Goal: Check status: Check status

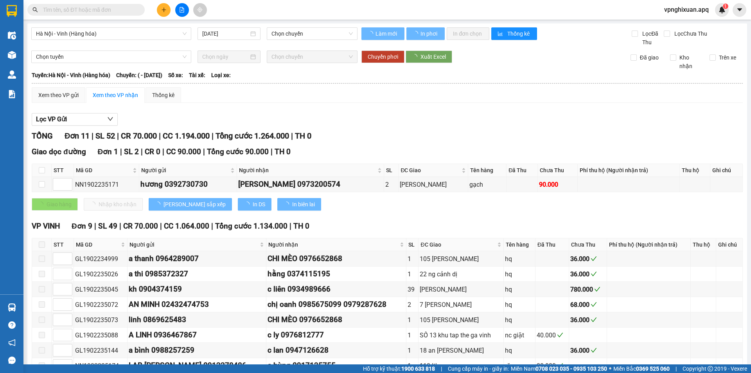
type input "[DATE]"
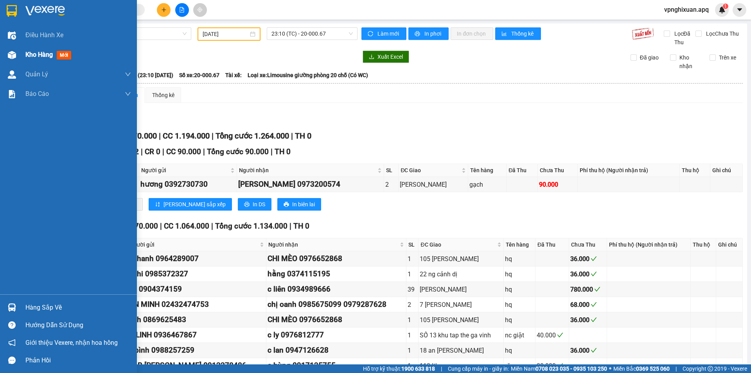
click at [45, 51] on span "Kho hàng" at bounding box center [38, 54] width 27 height 7
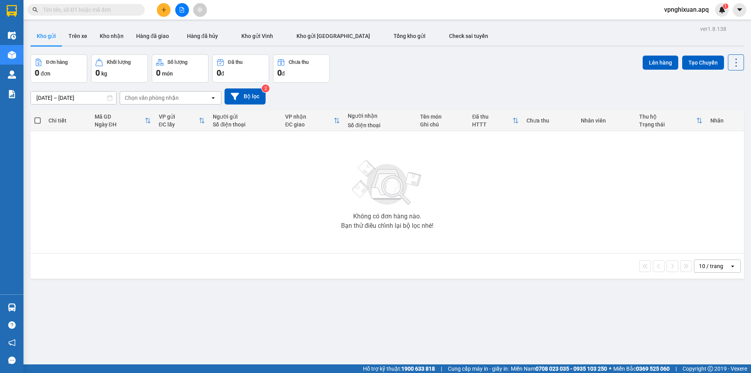
click at [42, 37] on button "Kho gửi" at bounding box center [47, 36] width 32 height 19
click at [31, 28] on button "Kho gửi" at bounding box center [47, 36] width 32 height 19
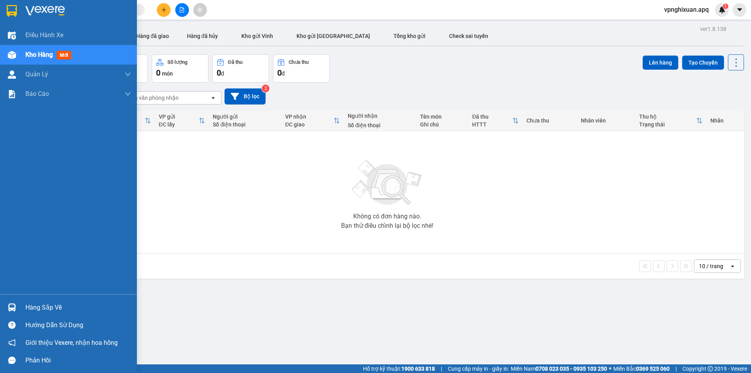
drag, startPoint x: 45, startPoint y: 52, endPoint x: 90, endPoint y: 37, distance: 46.9
click at [45, 51] on span "Kho hàng" at bounding box center [38, 54] width 27 height 7
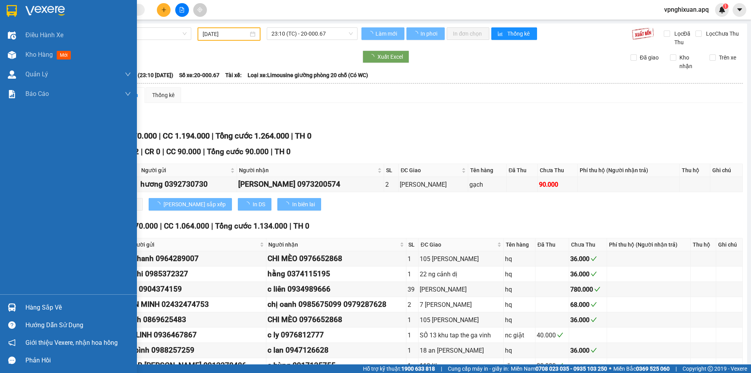
type input "[DATE]"
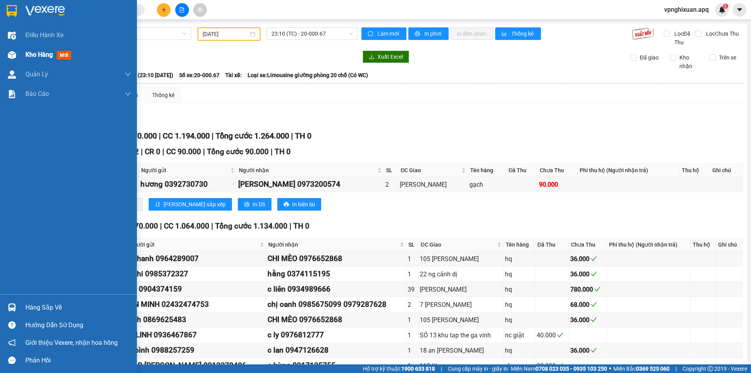
drag, startPoint x: 32, startPoint y: 53, endPoint x: 58, endPoint y: 63, distance: 27.5
click at [32, 54] on span "Kho hàng" at bounding box center [38, 54] width 27 height 7
